Goal: Task Accomplishment & Management: Manage account settings

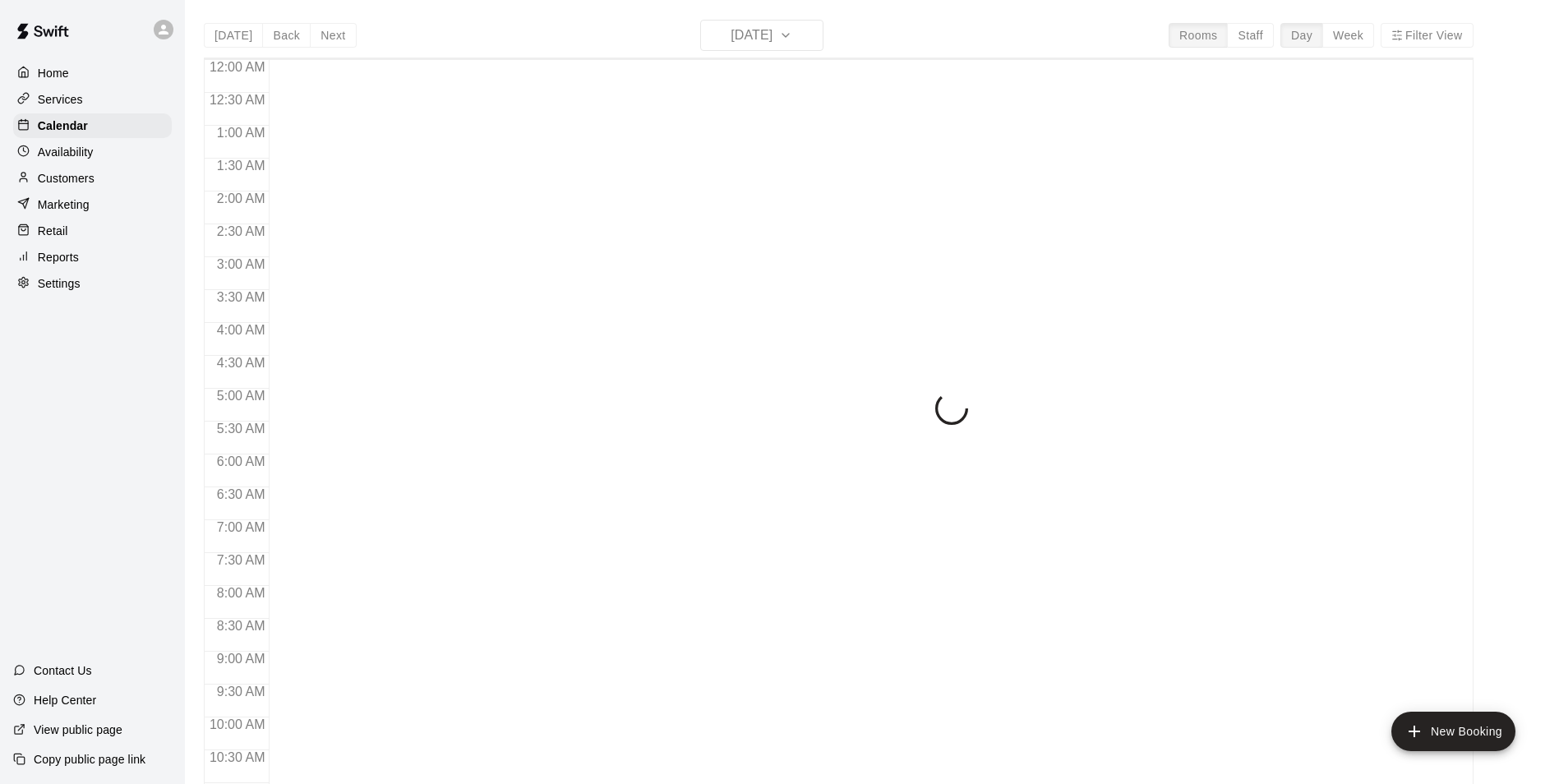
scroll to position [626, 0]
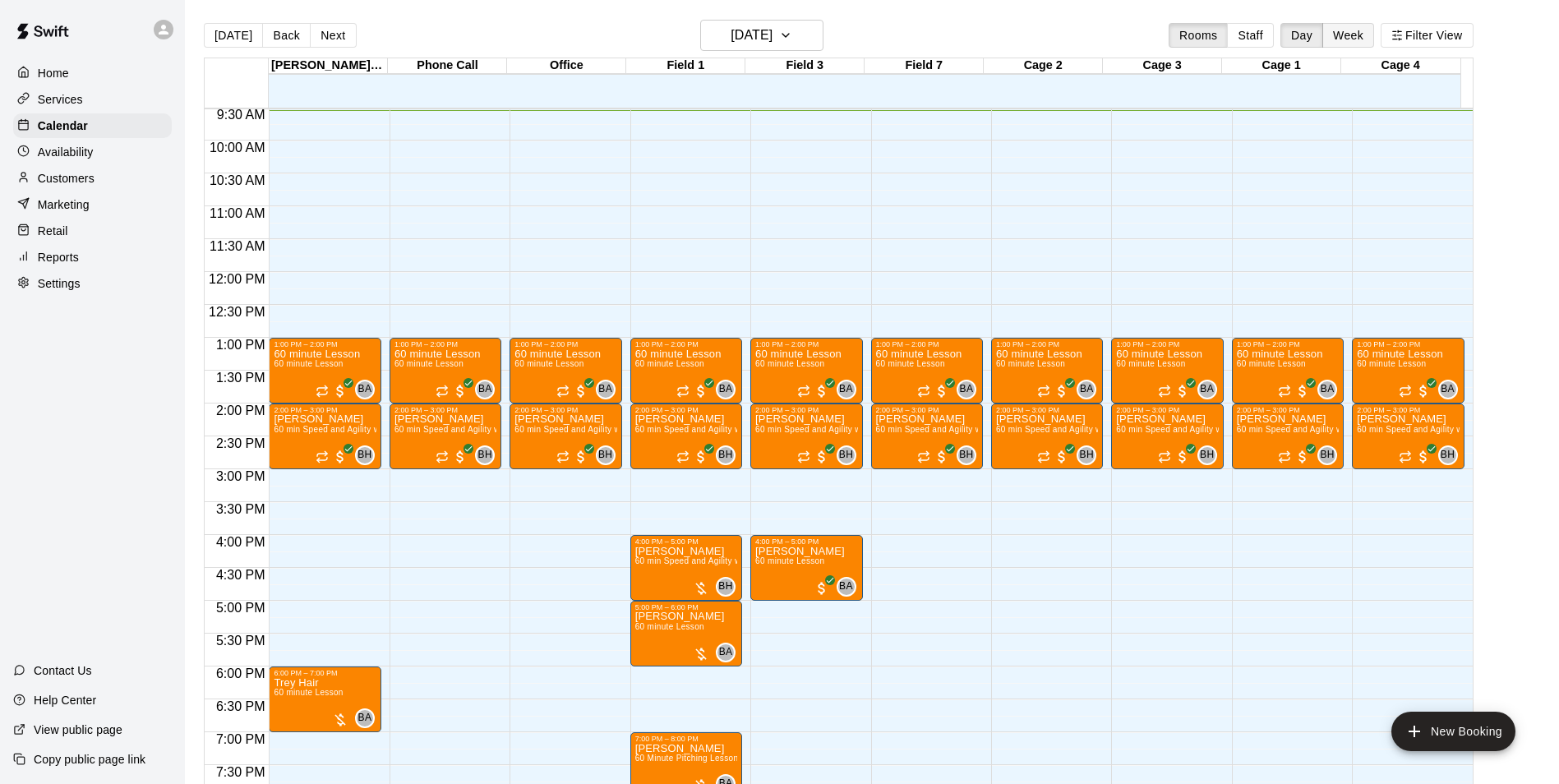
click at [1360, 36] on button "Week" at bounding box center [1348, 35] width 52 height 25
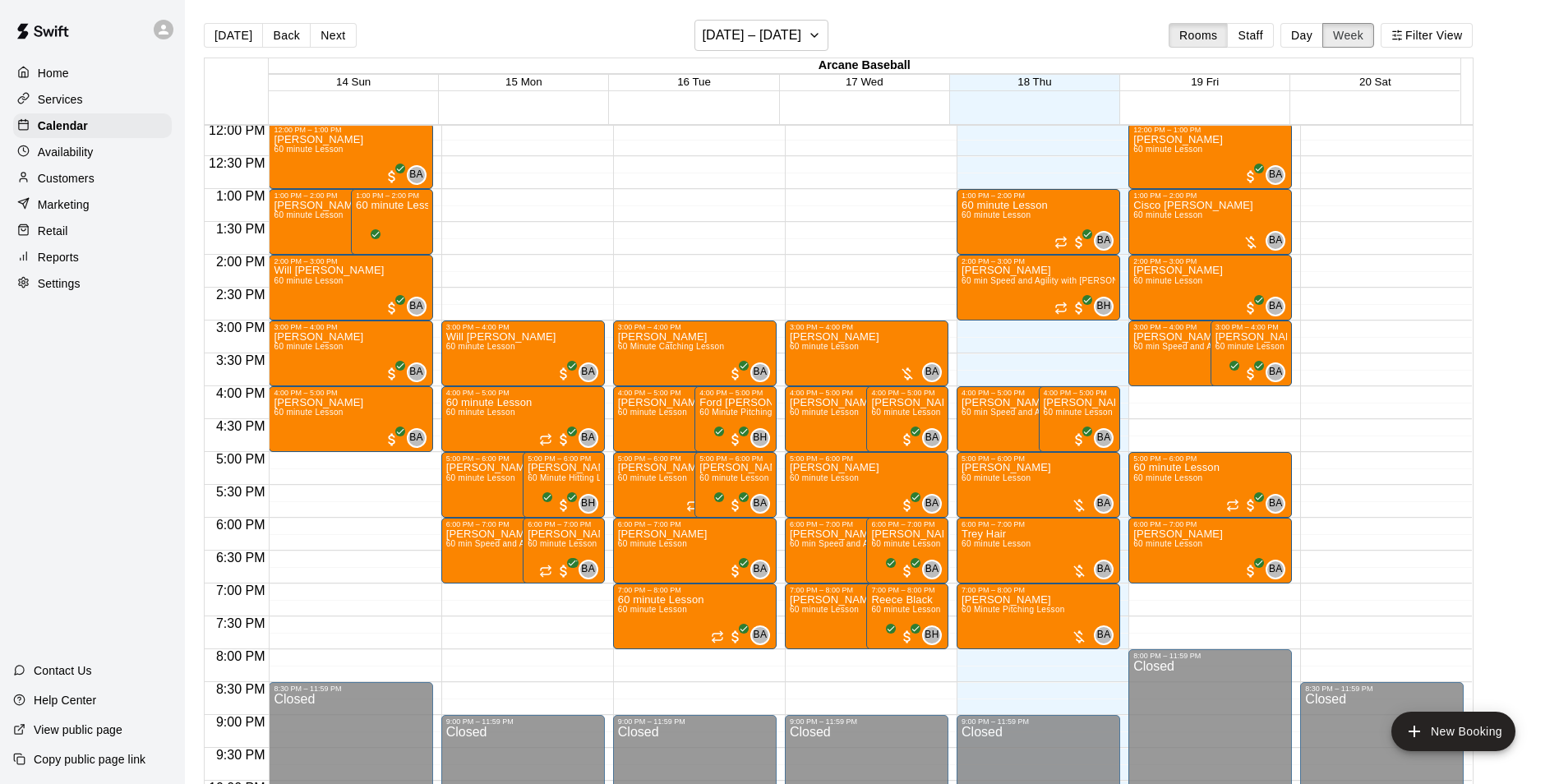
scroll to position [793, 0]
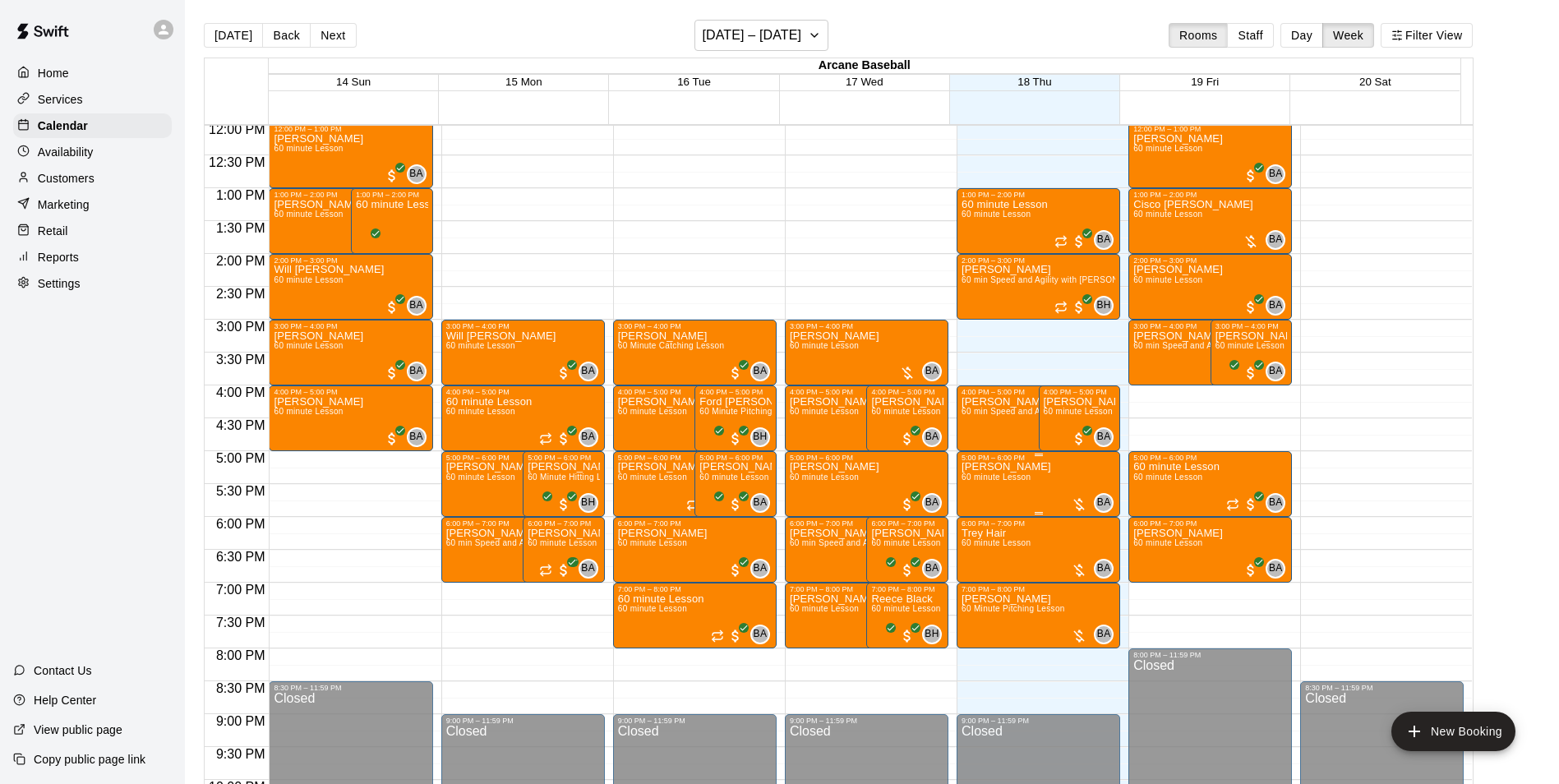
click at [995, 481] on span "60 minute Lesson" at bounding box center [996, 477] width 69 height 9
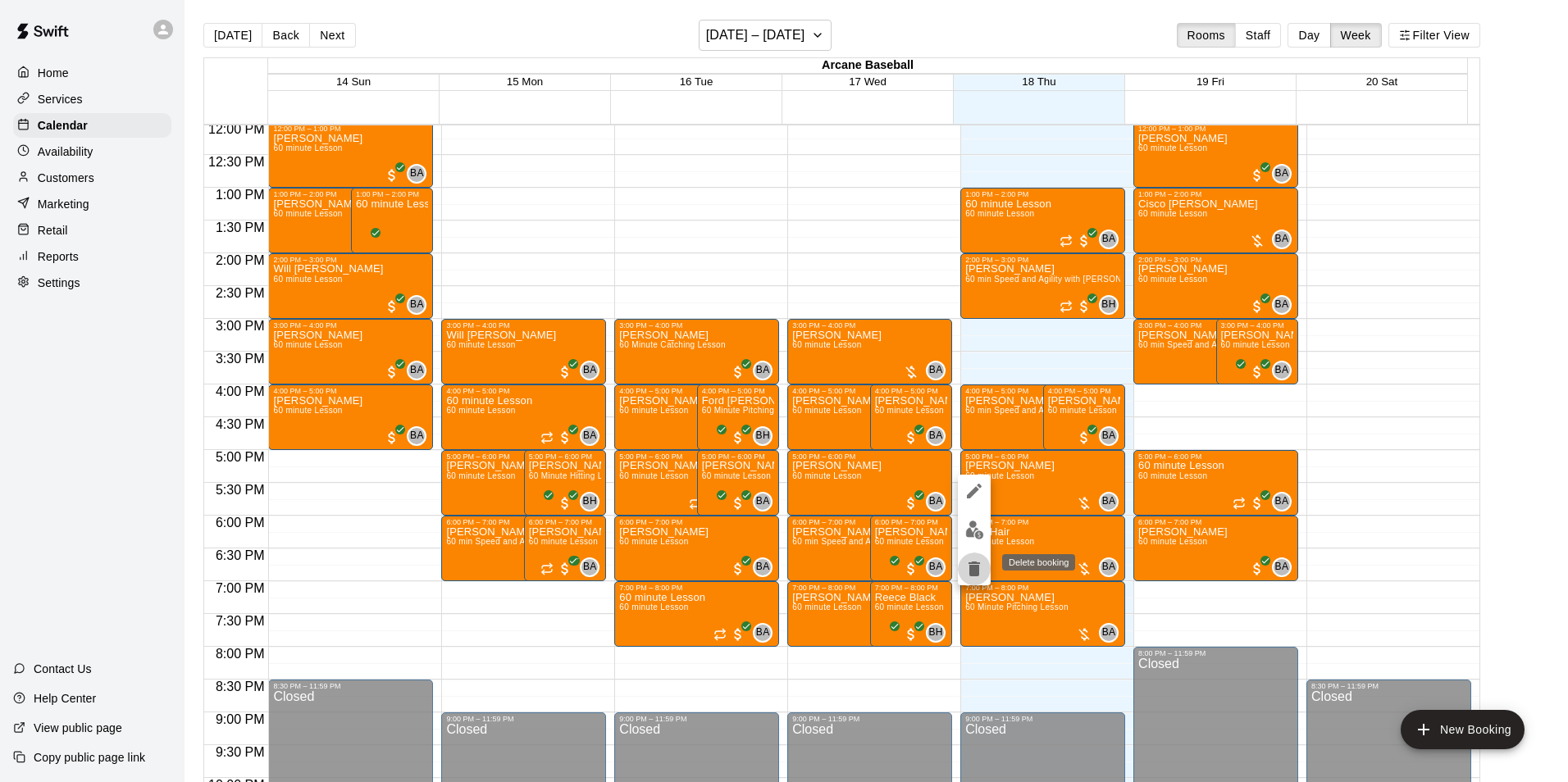
click at [977, 567] on icon "delete" at bounding box center [974, 568] width 12 height 14
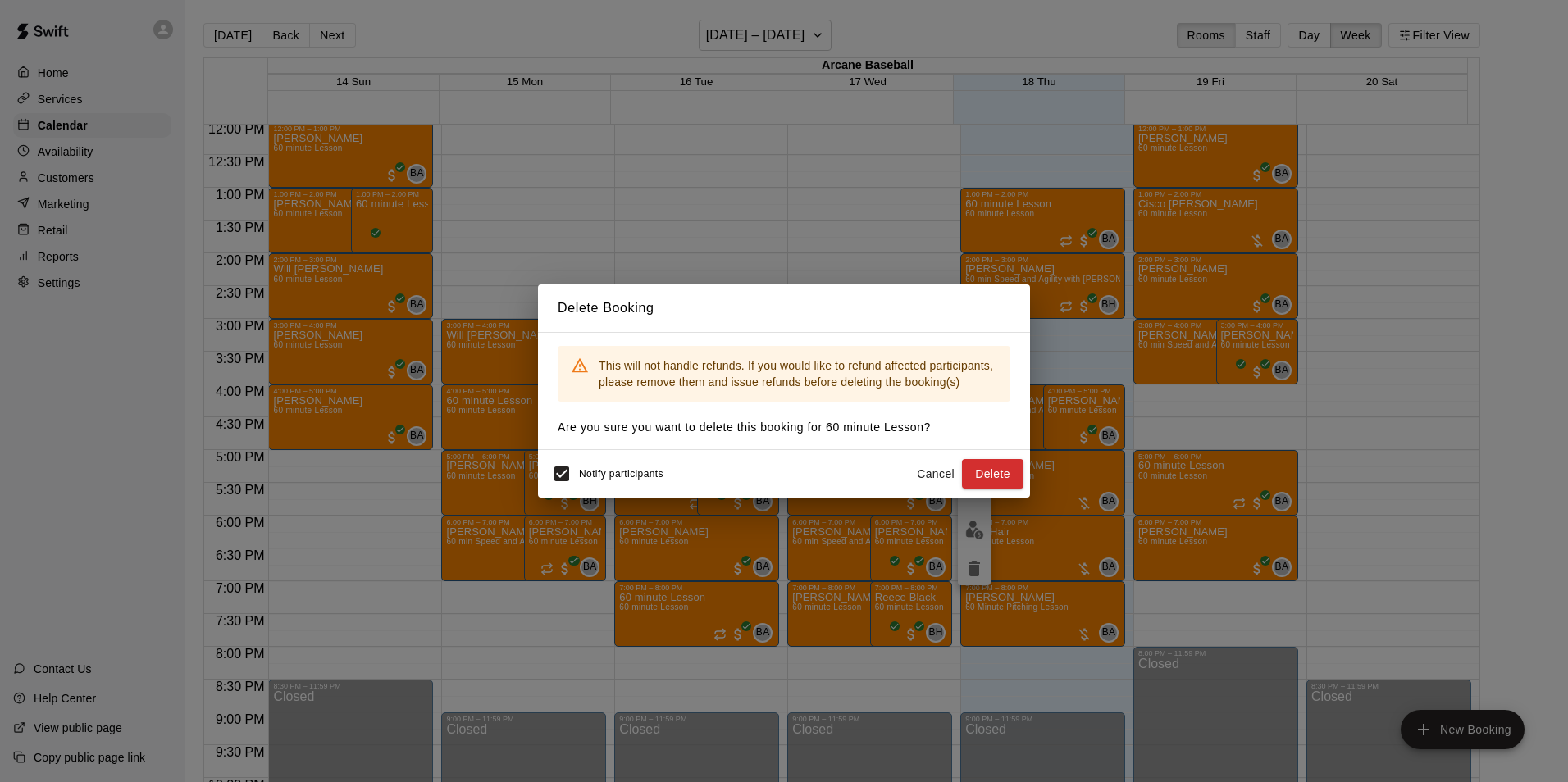
drag, startPoint x: 991, startPoint y: 472, endPoint x: 967, endPoint y: 487, distance: 28.3
click at [989, 472] on button "Delete" at bounding box center [992, 474] width 61 height 31
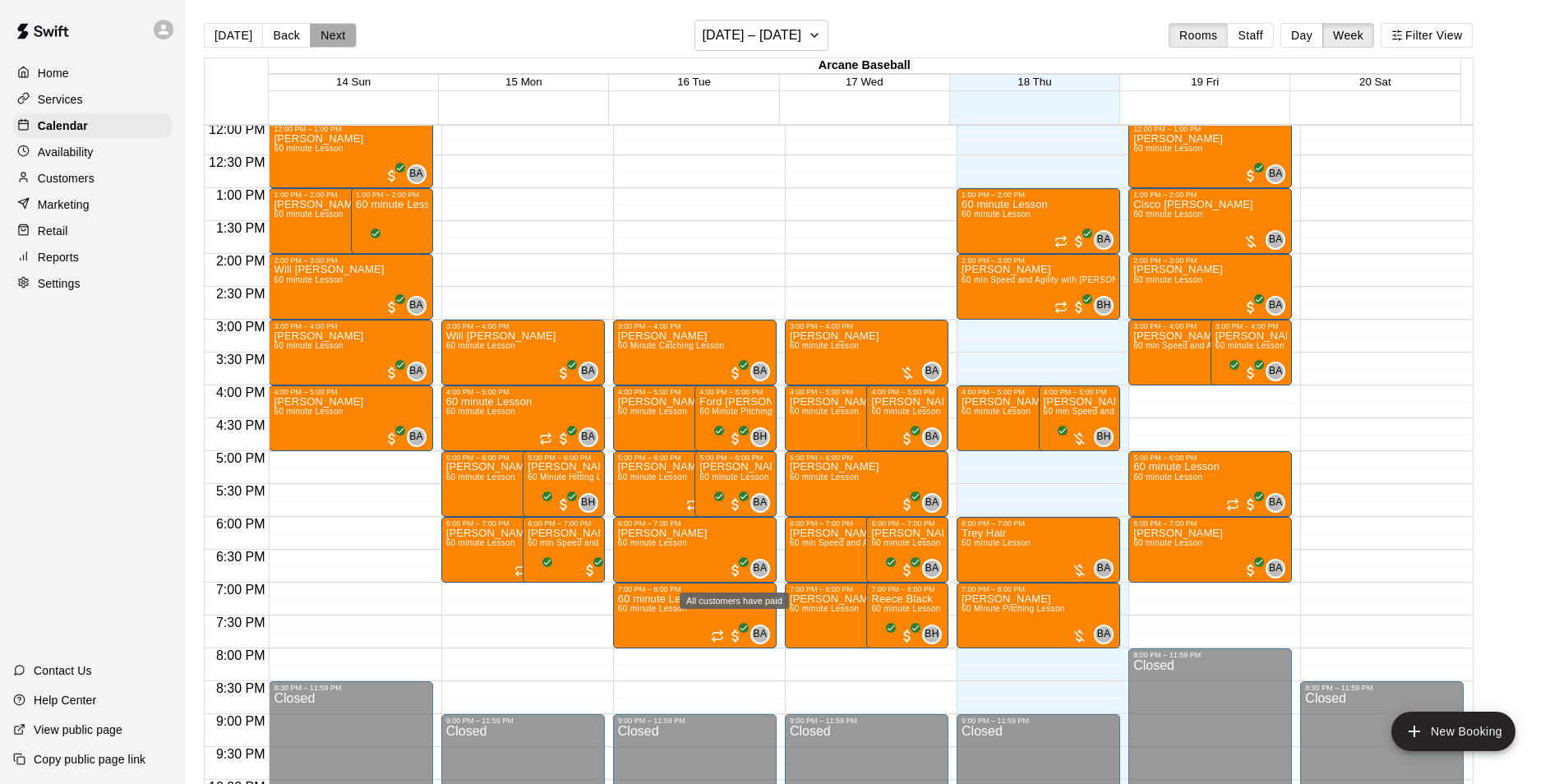
click at [339, 43] on button "Next" at bounding box center [333, 35] width 46 height 25
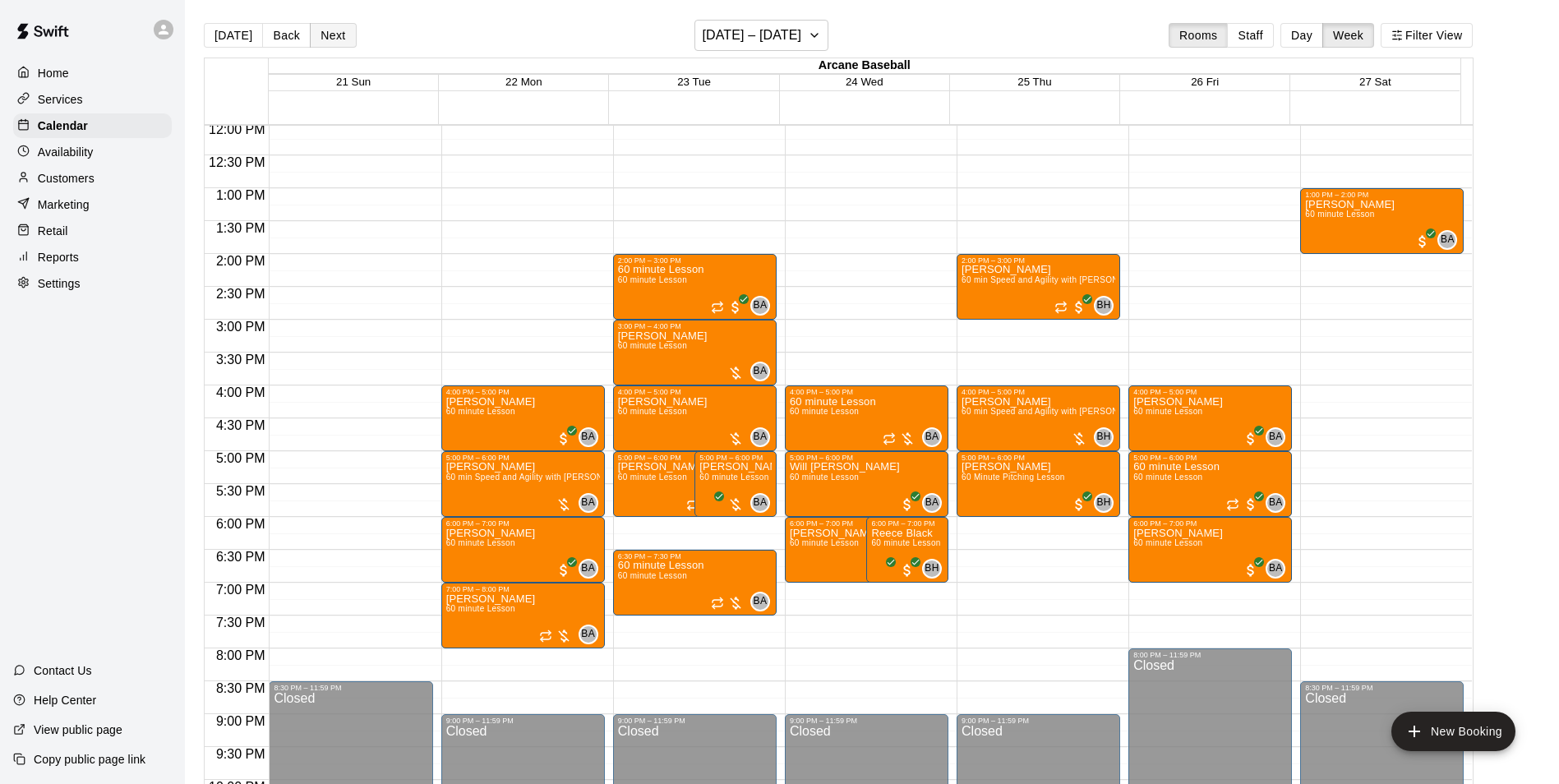
click at [327, 31] on button "Next" at bounding box center [333, 35] width 46 height 25
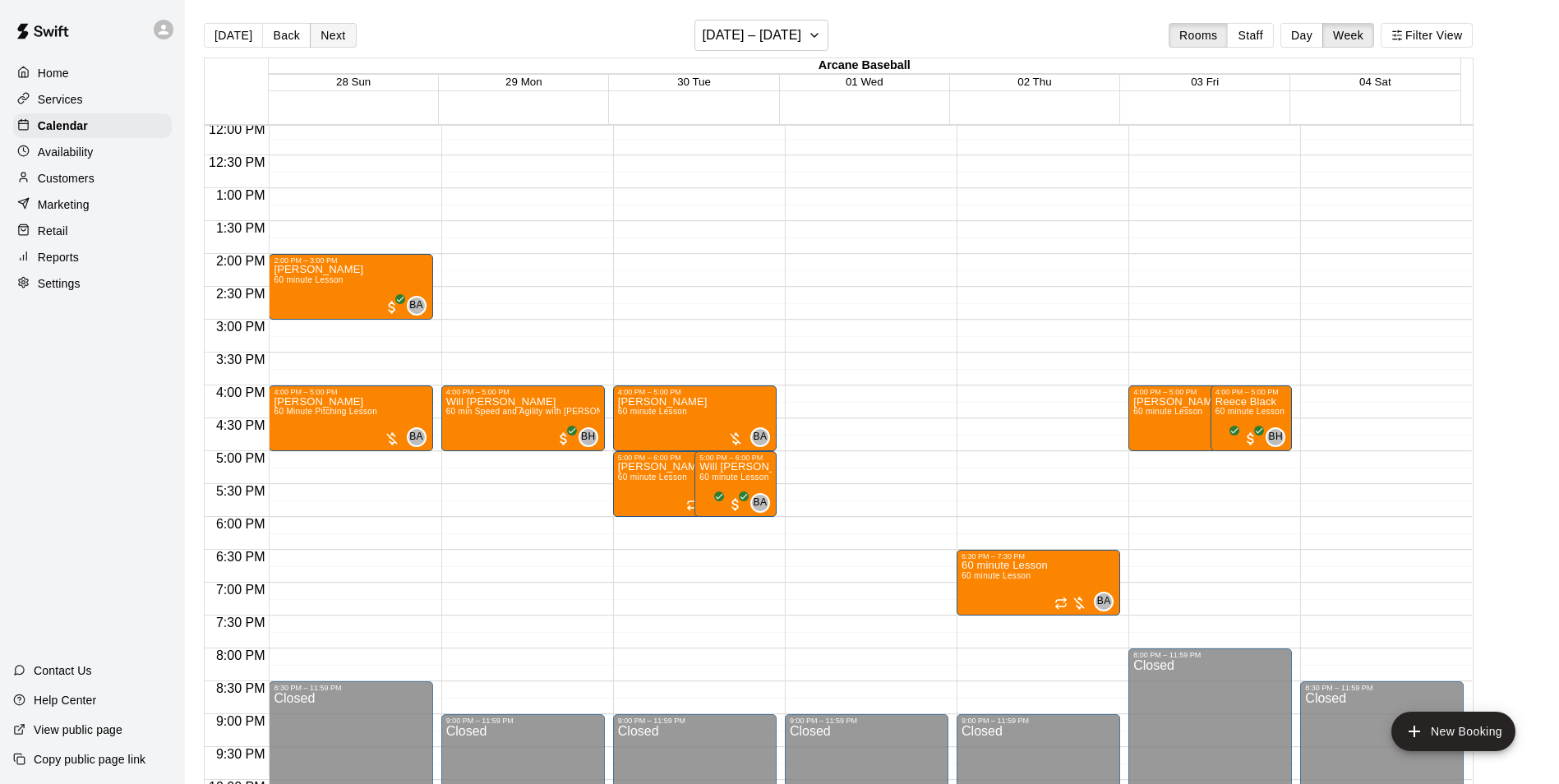
click at [324, 37] on button "Next" at bounding box center [333, 35] width 46 height 25
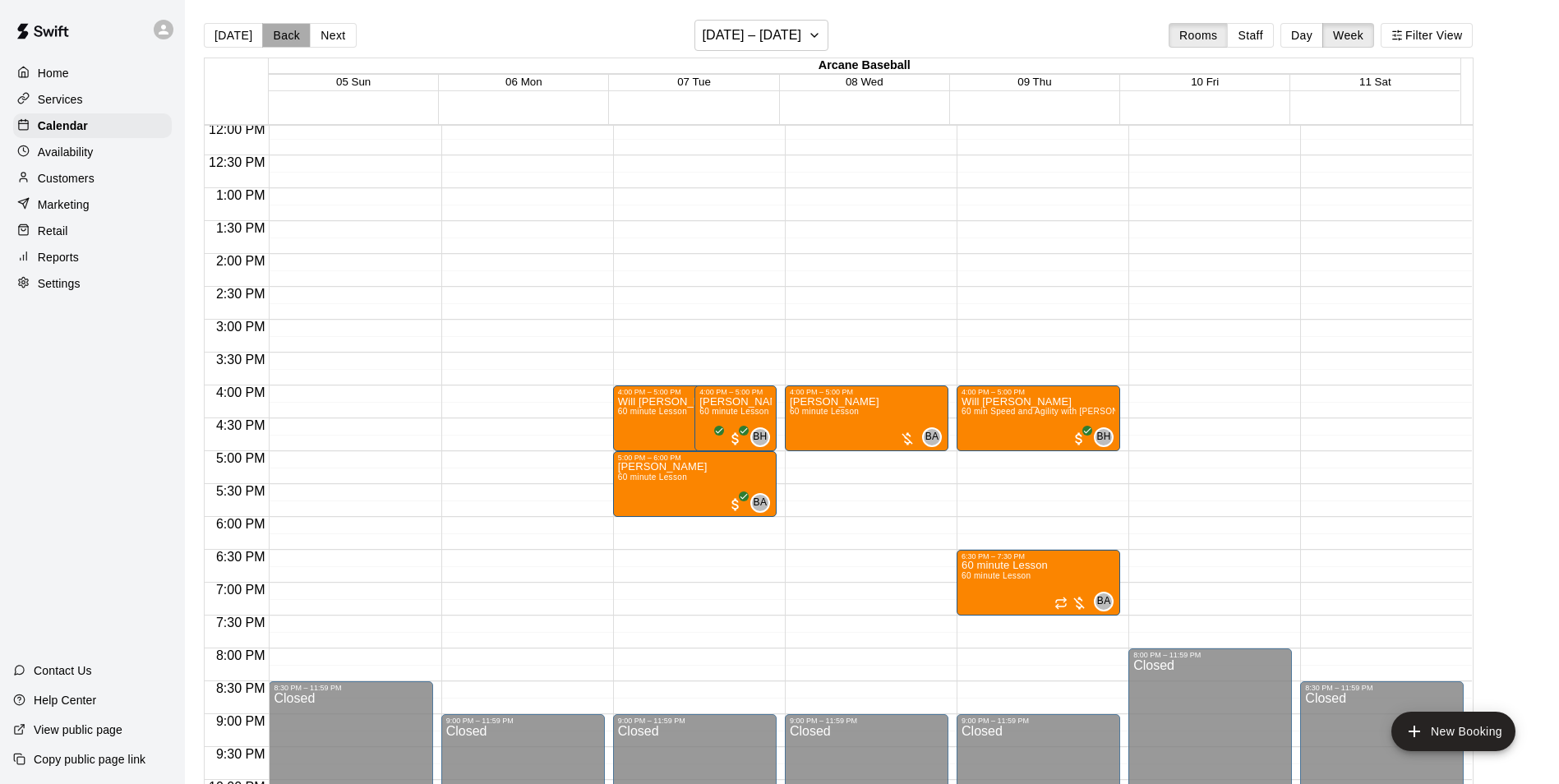
click at [275, 36] on button "Back" at bounding box center [286, 35] width 48 height 25
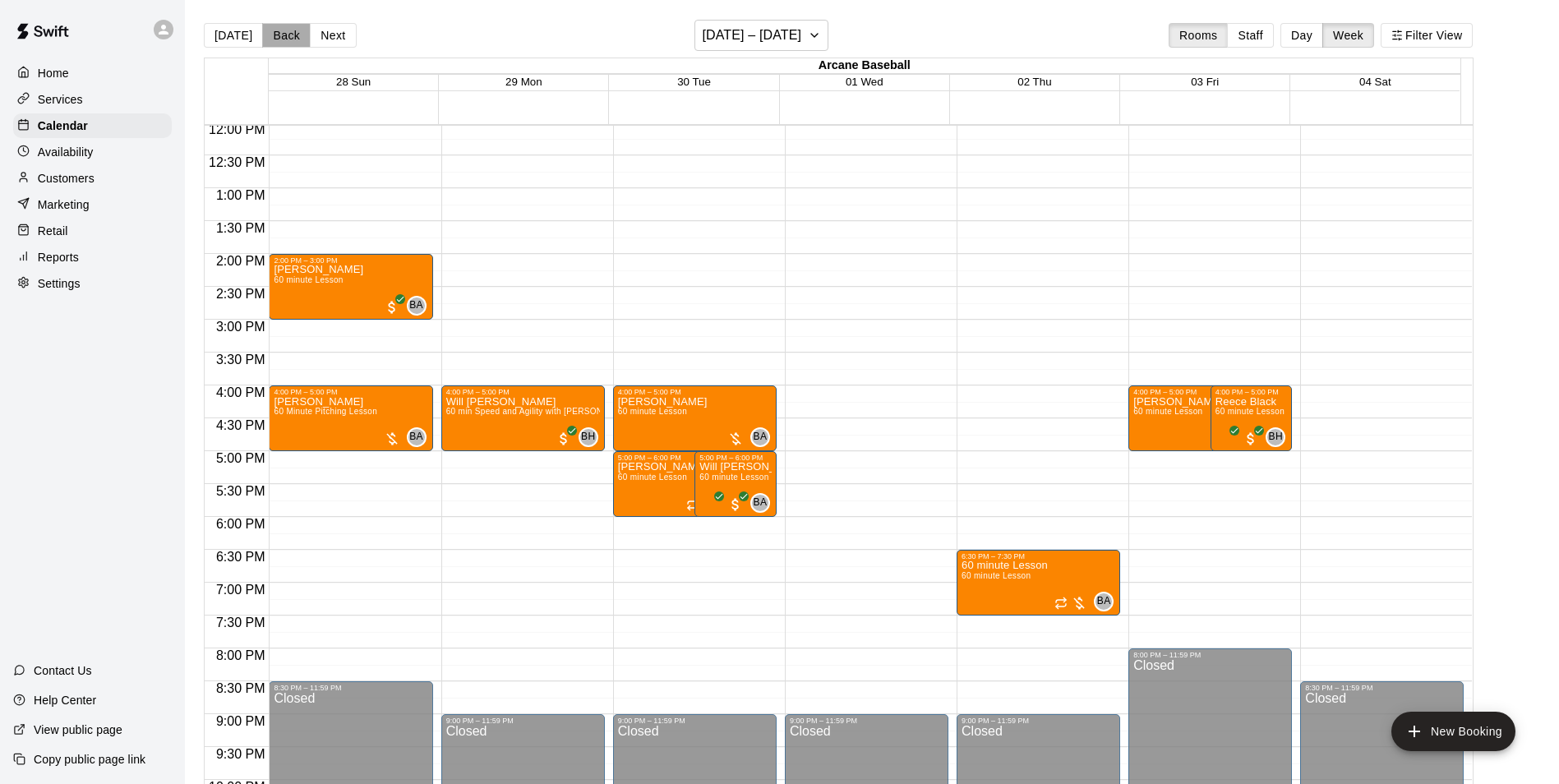
click at [275, 37] on button "Back" at bounding box center [286, 35] width 48 height 25
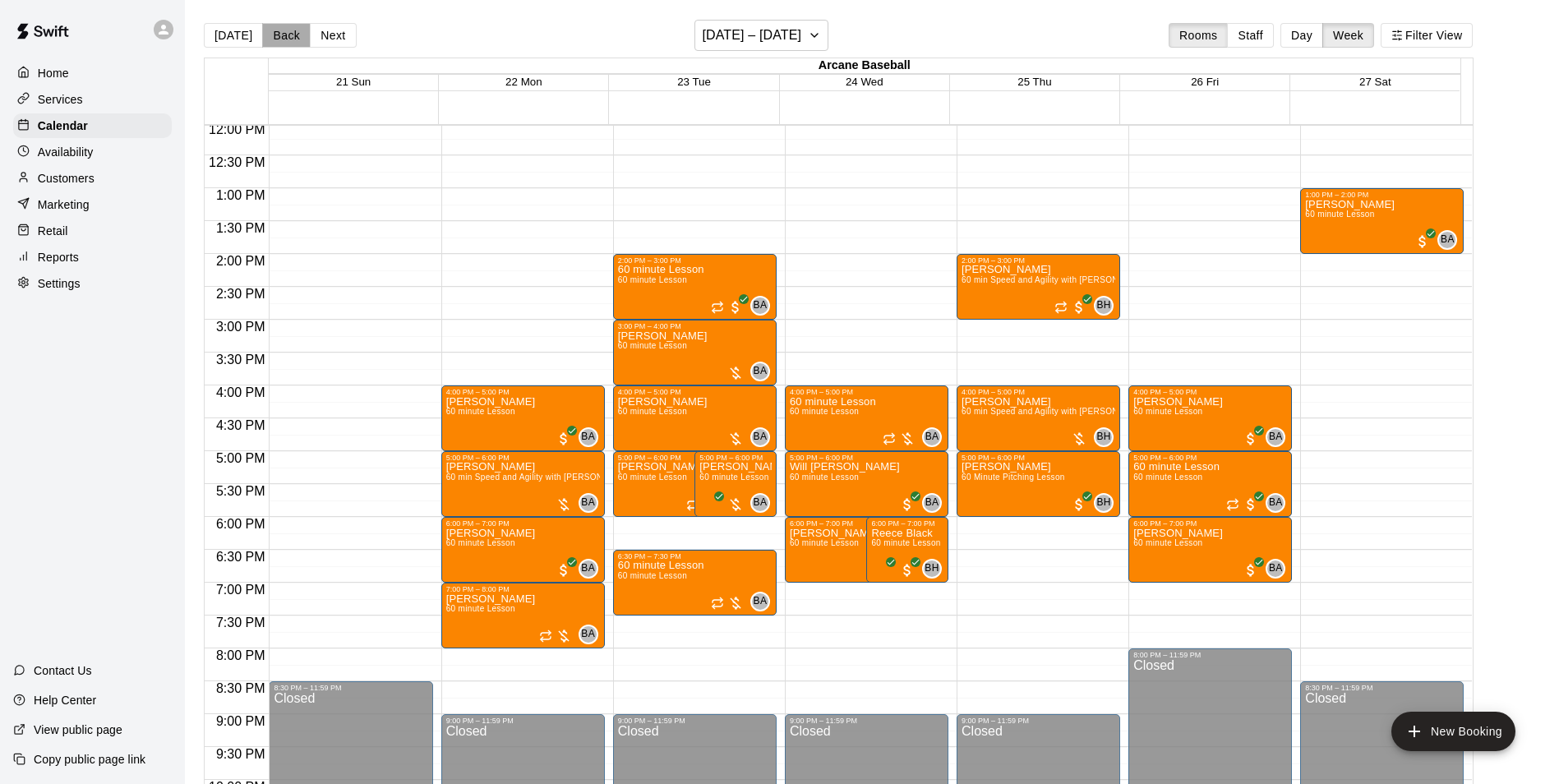
click at [275, 37] on button "Back" at bounding box center [286, 35] width 48 height 25
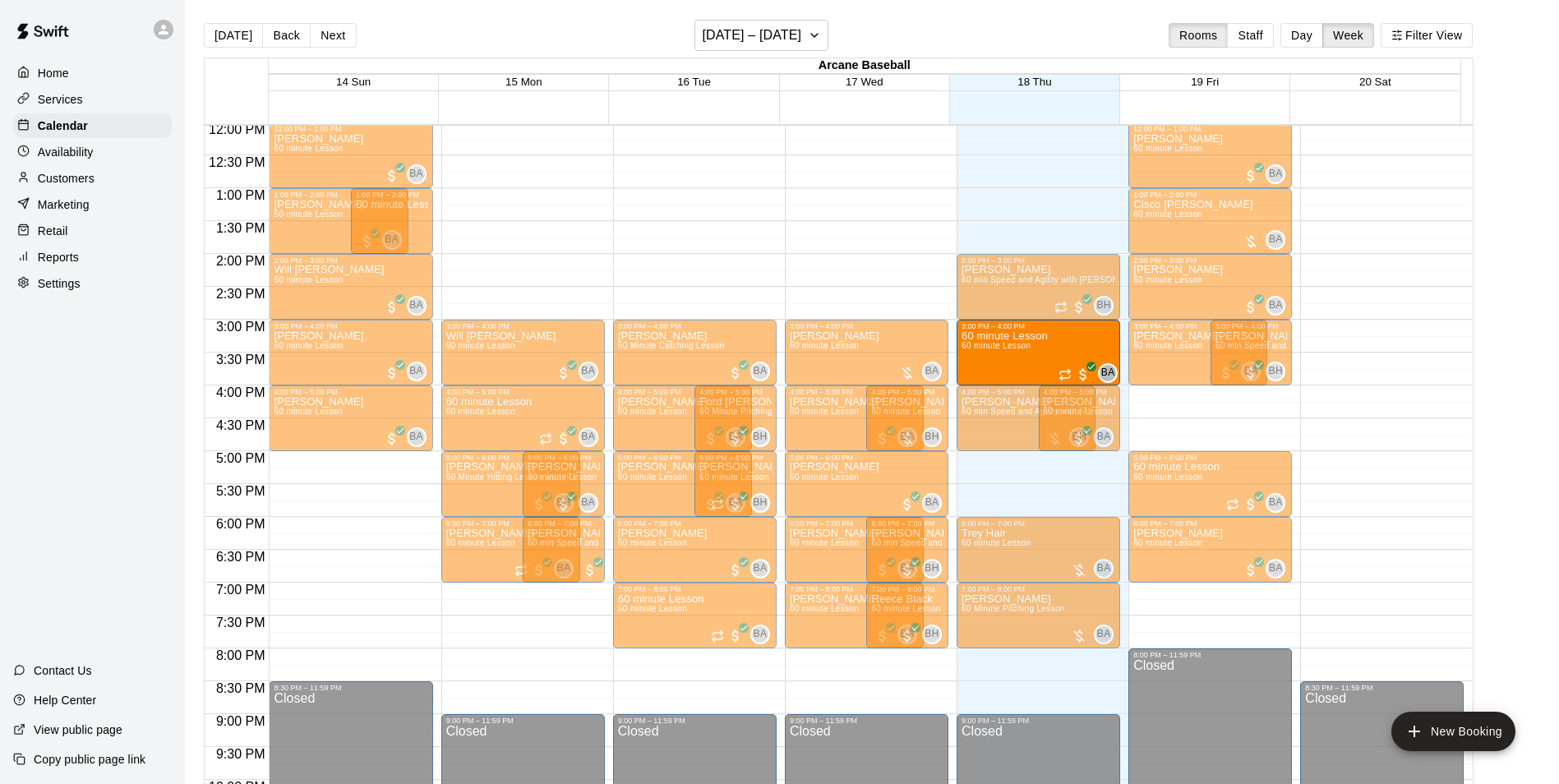
drag, startPoint x: 988, startPoint y: 218, endPoint x: 1004, endPoint y: 362, distance: 144.9
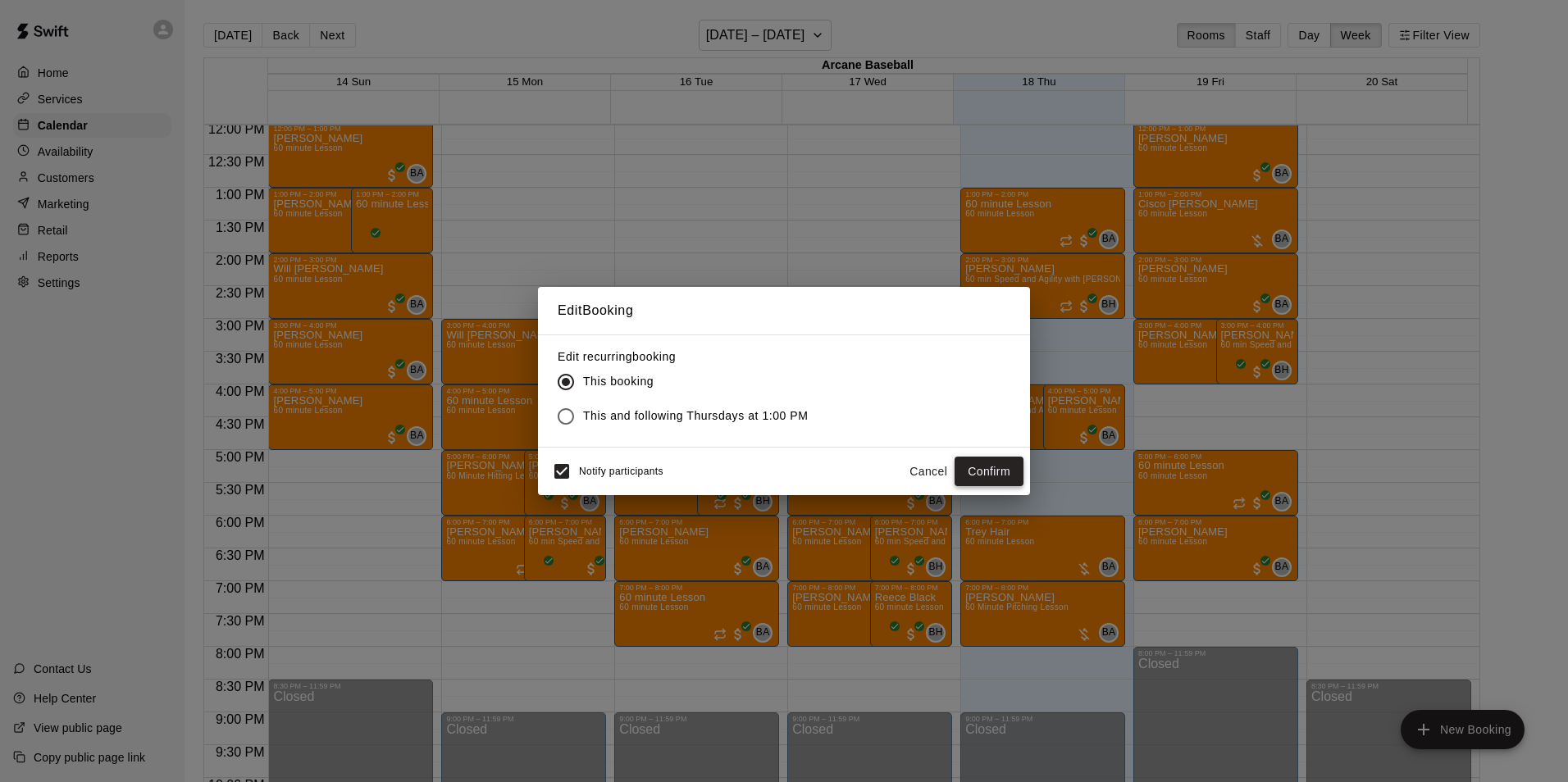
click at [976, 462] on button "Confirm" at bounding box center [988, 472] width 69 height 31
